Goal: Information Seeking & Learning: Check status

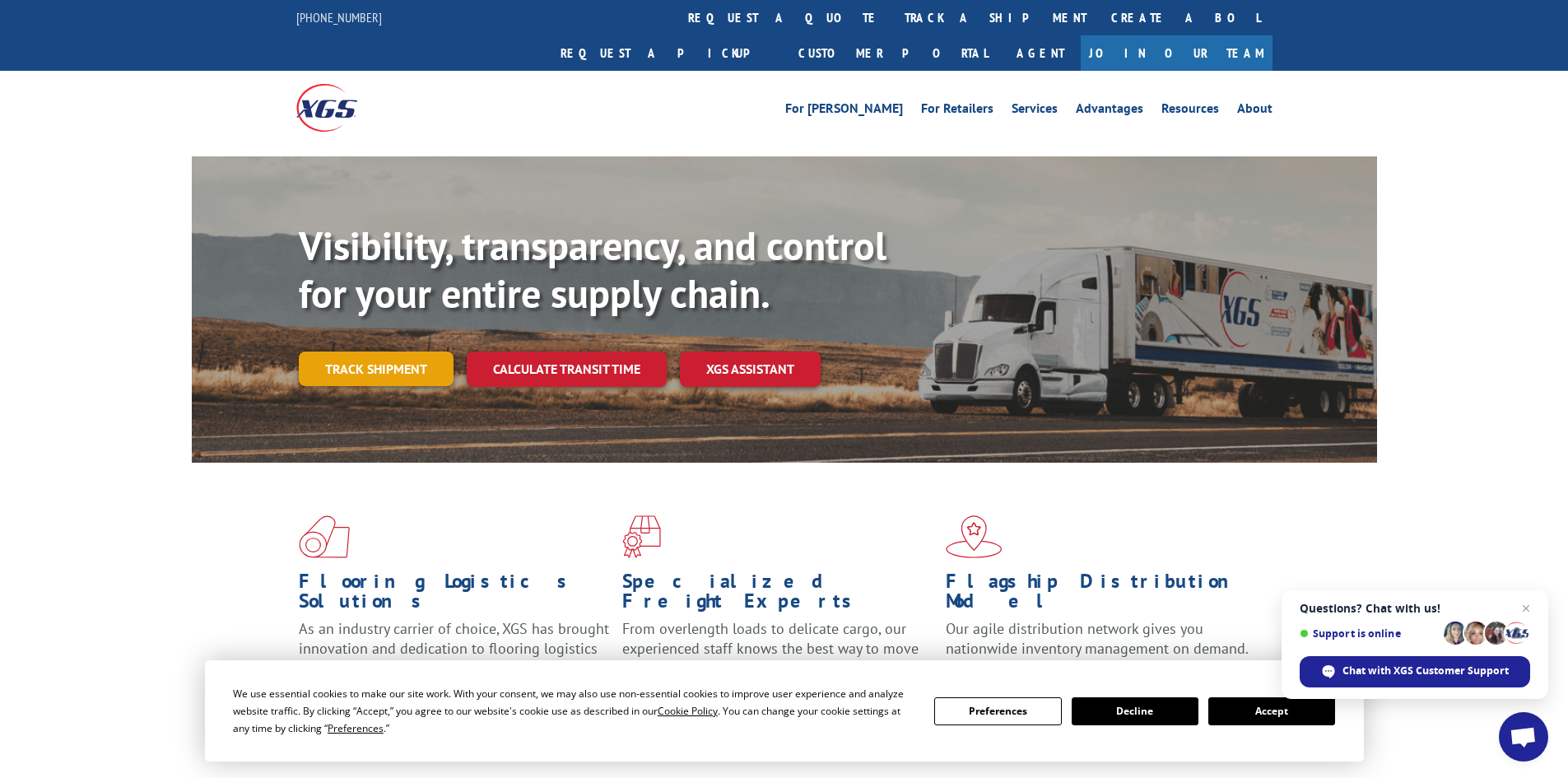
click at [382, 352] on link "Track shipment" at bounding box center [376, 369] width 155 height 35
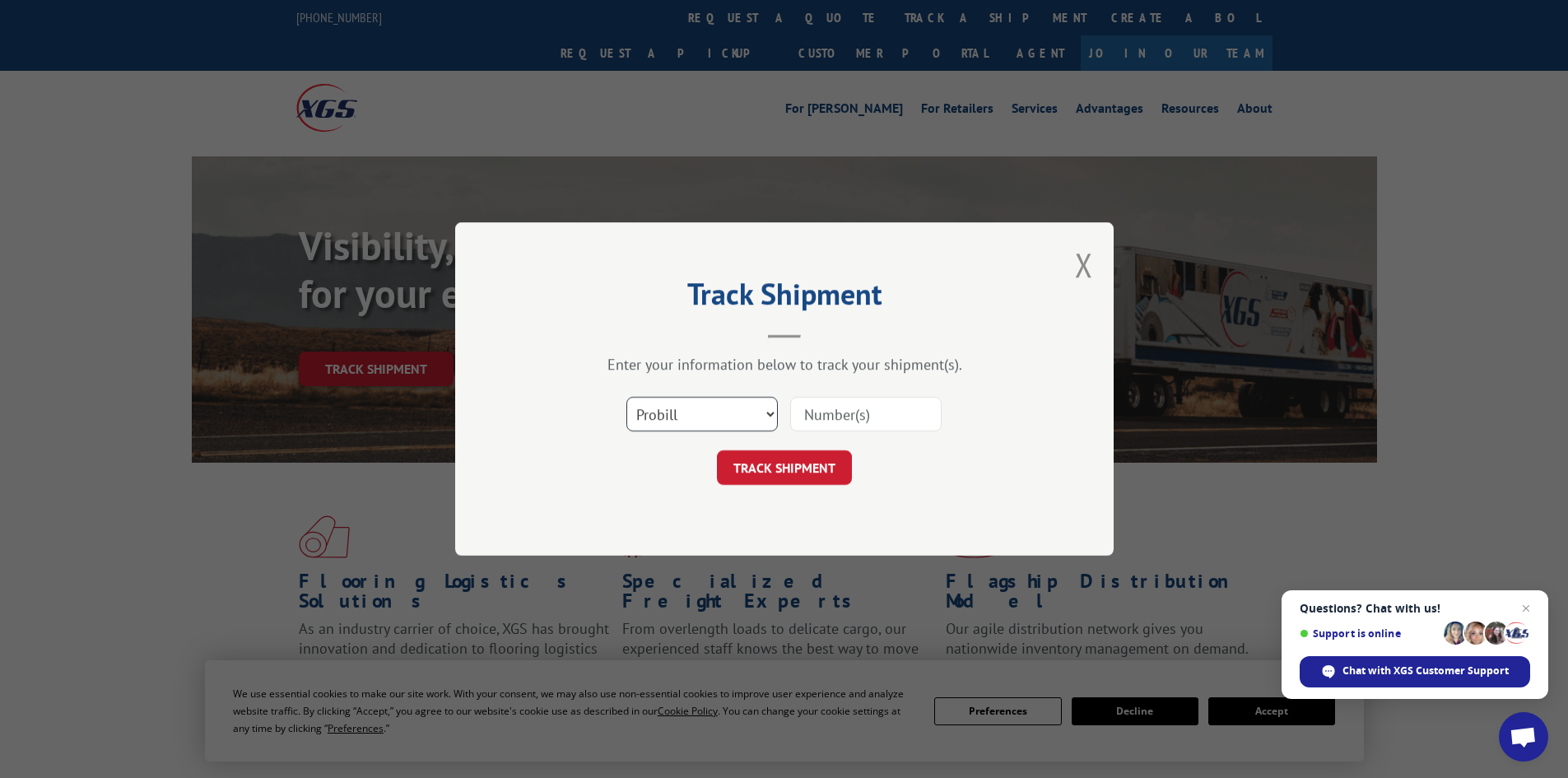
click at [721, 405] on select "Select category... Probill BOL PO" at bounding box center [702, 415] width 151 height 35
select select "bol"
click at [626, 397] on select "Select category... Probill BOL PO" at bounding box center [702, 415] width 151 height 35
click at [865, 415] on input at bounding box center [866, 415] width 151 height 35
paste input "2561322"
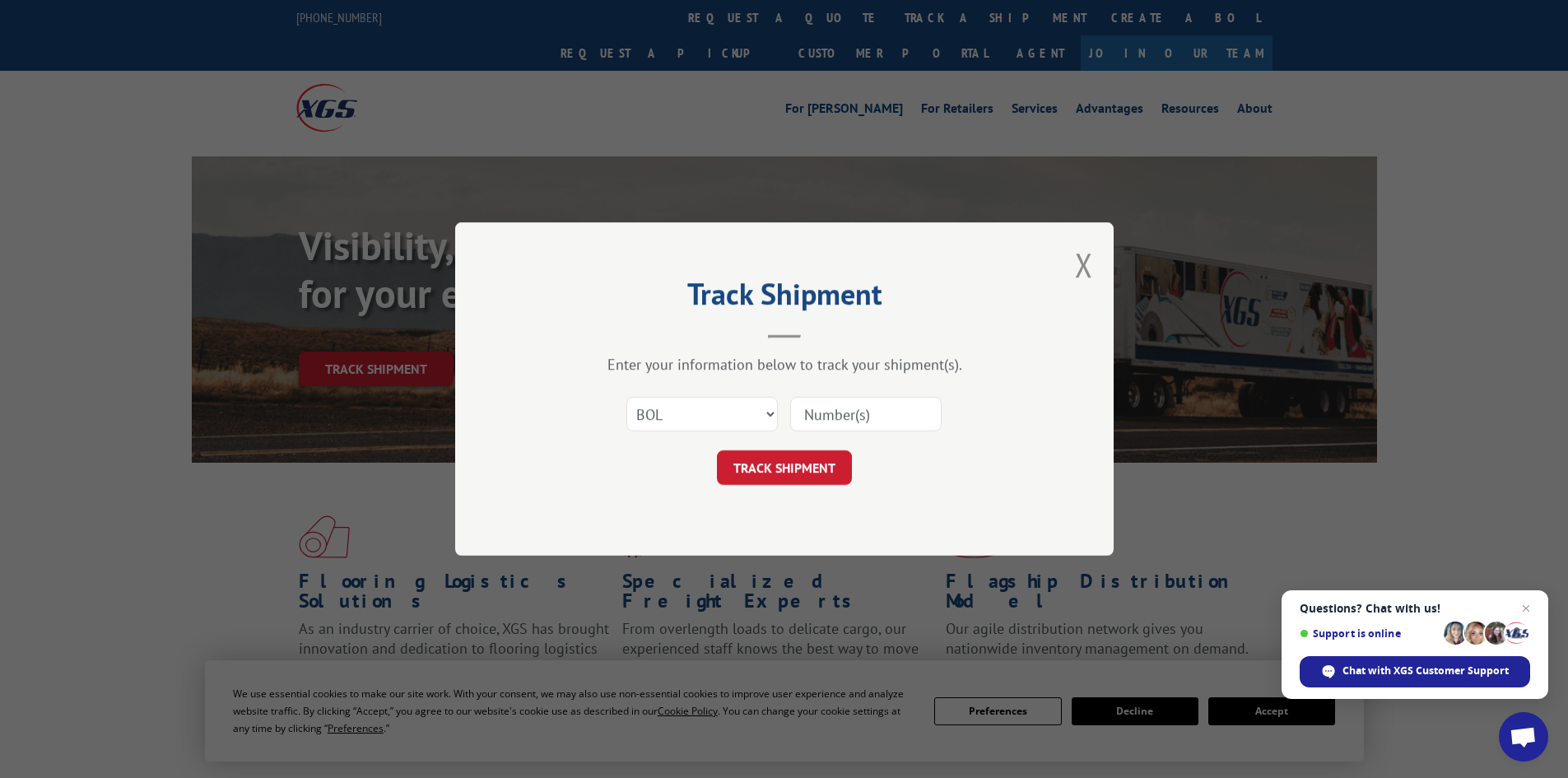
type input "2561322"
click button "TRACK SHIPMENT" at bounding box center [784, 467] width 135 height 35
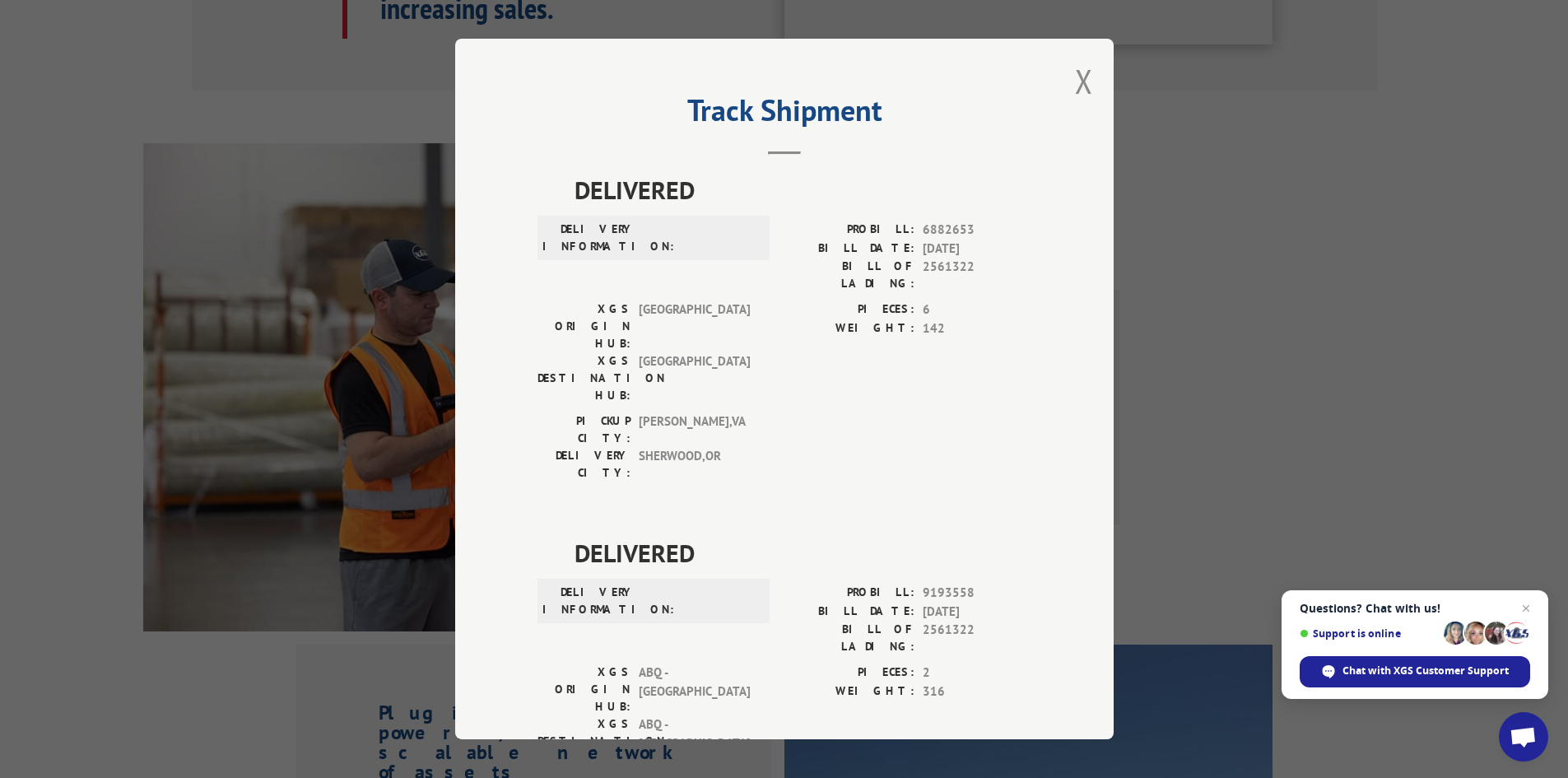
drag, startPoint x: 1074, startPoint y: 83, endPoint x: 1050, endPoint y: 98, distance: 28.3
click at [1074, 85] on button "Close modal" at bounding box center [1084, 81] width 18 height 44
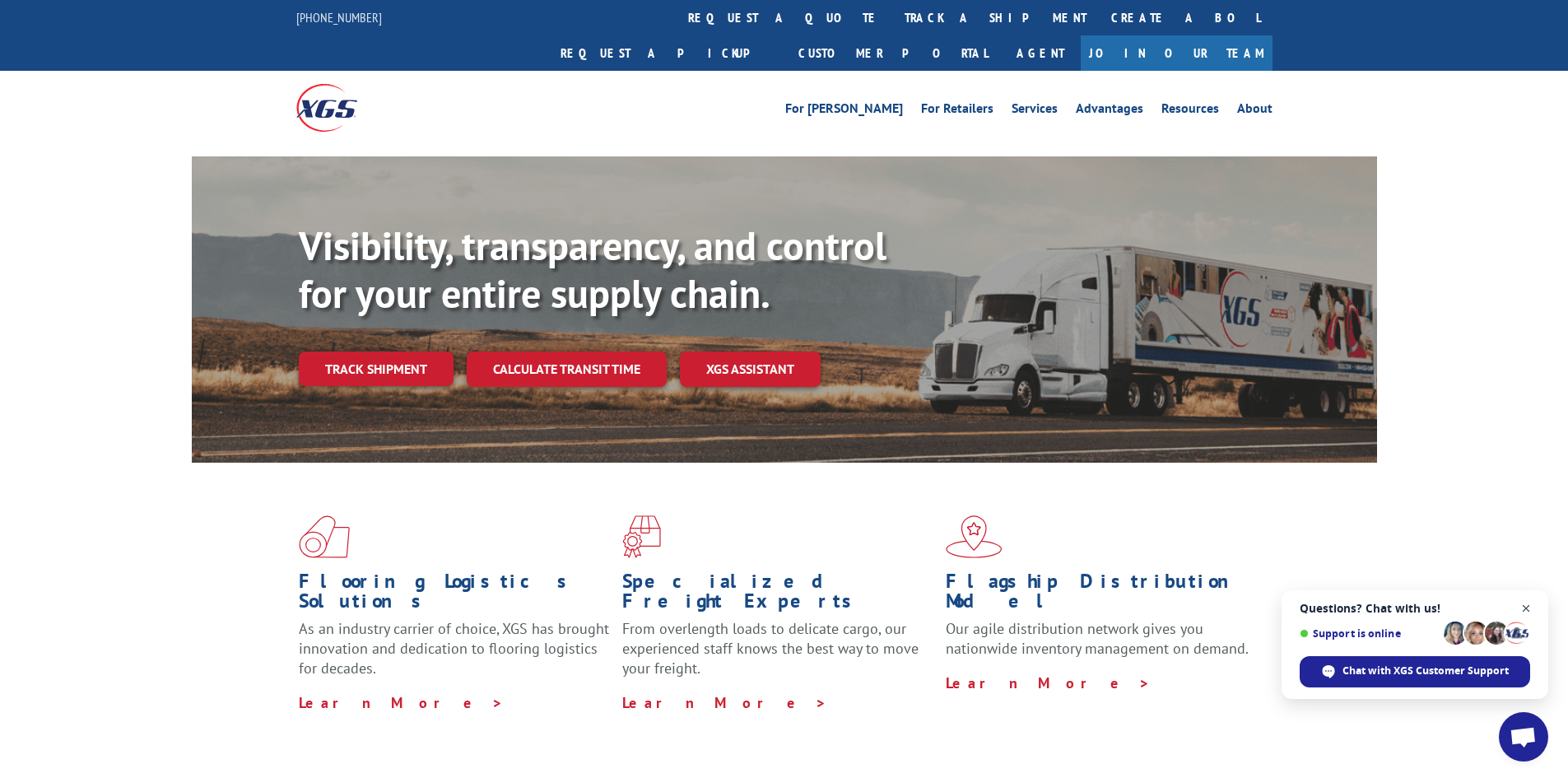
click at [1526, 611] on span "Close chat" at bounding box center [1526, 609] width 21 height 21
